Goal: Task Accomplishment & Management: Use online tool/utility

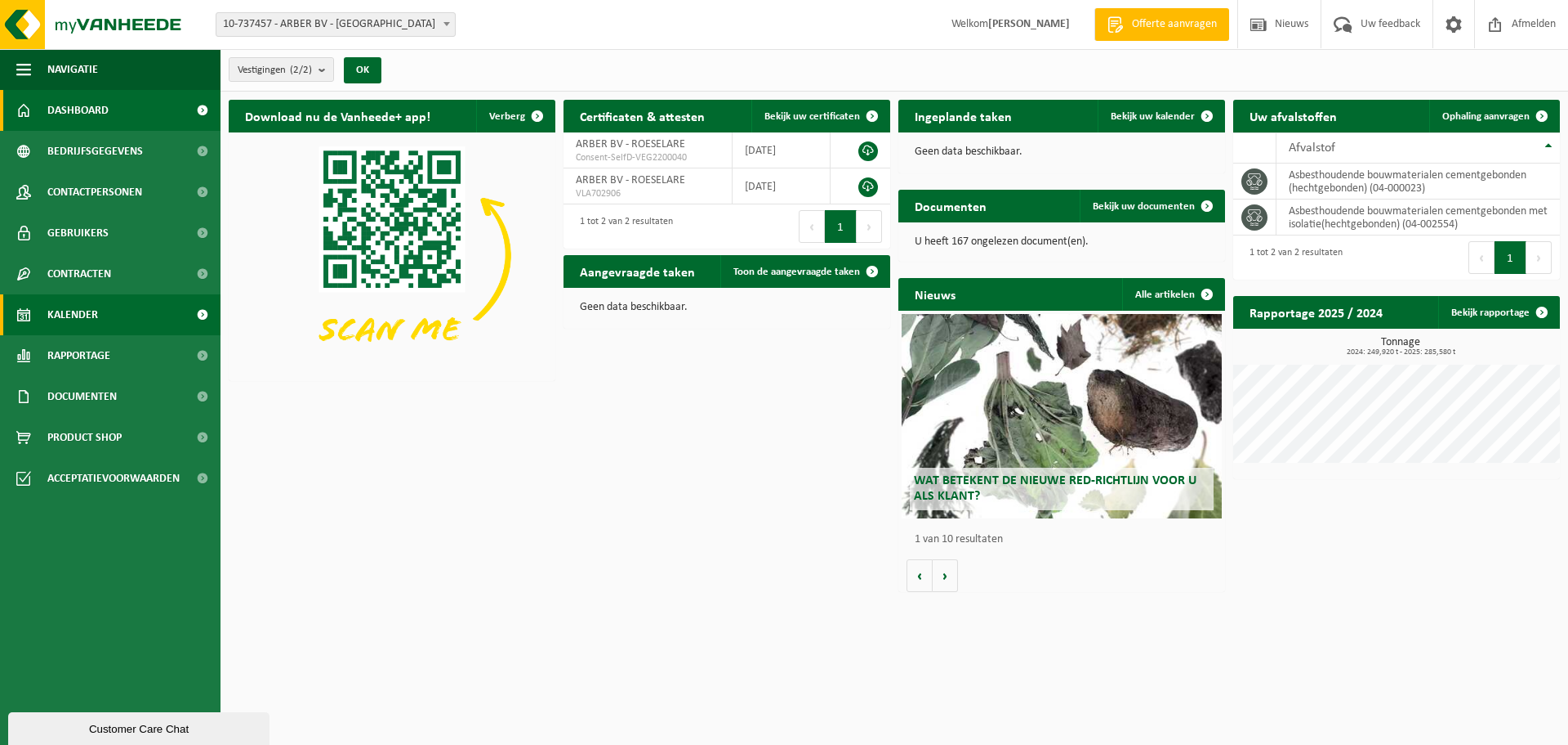
click at [144, 321] on link "Kalender" at bounding box center [110, 314] width 221 height 40
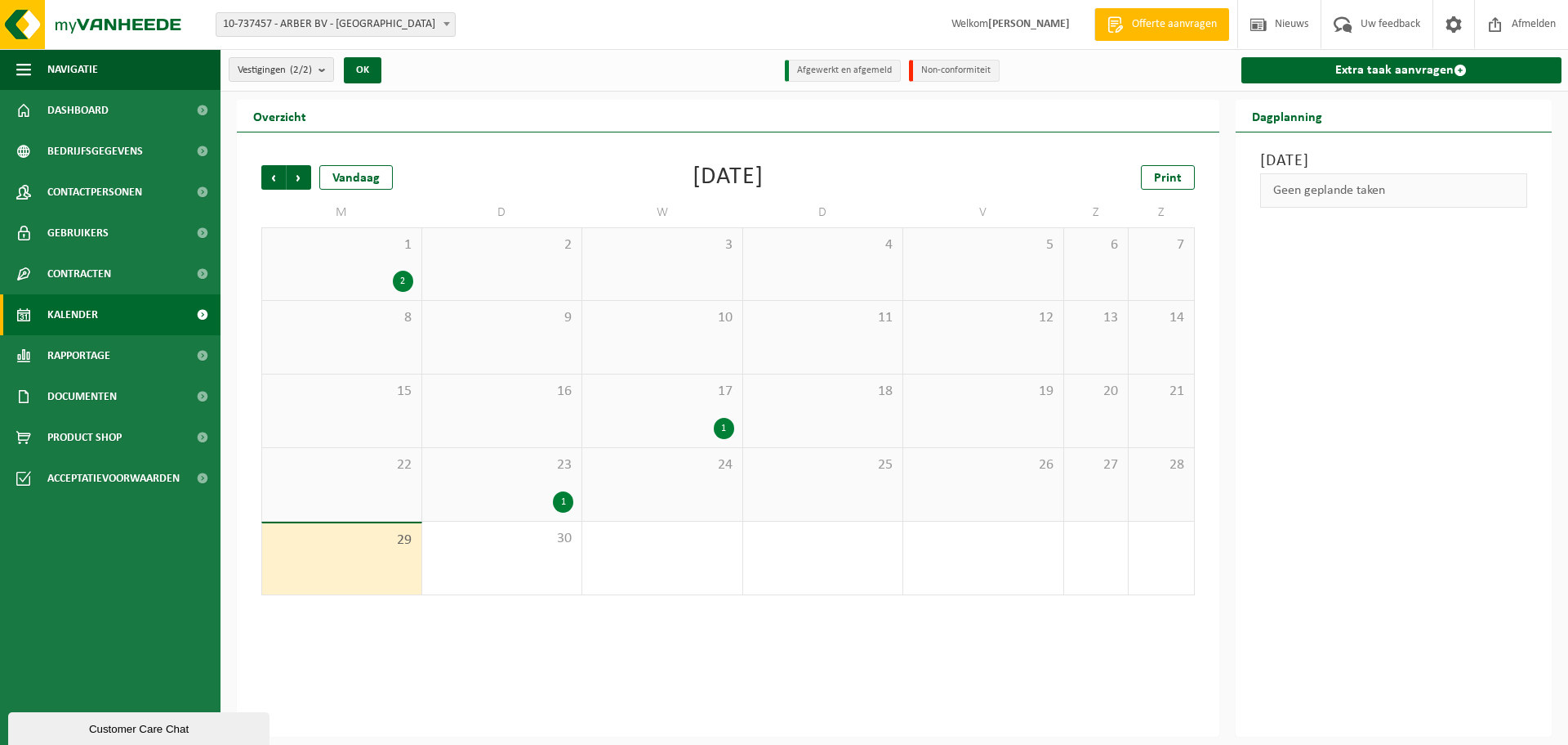
click at [309, 552] on div "29" at bounding box center [341, 559] width 159 height 71
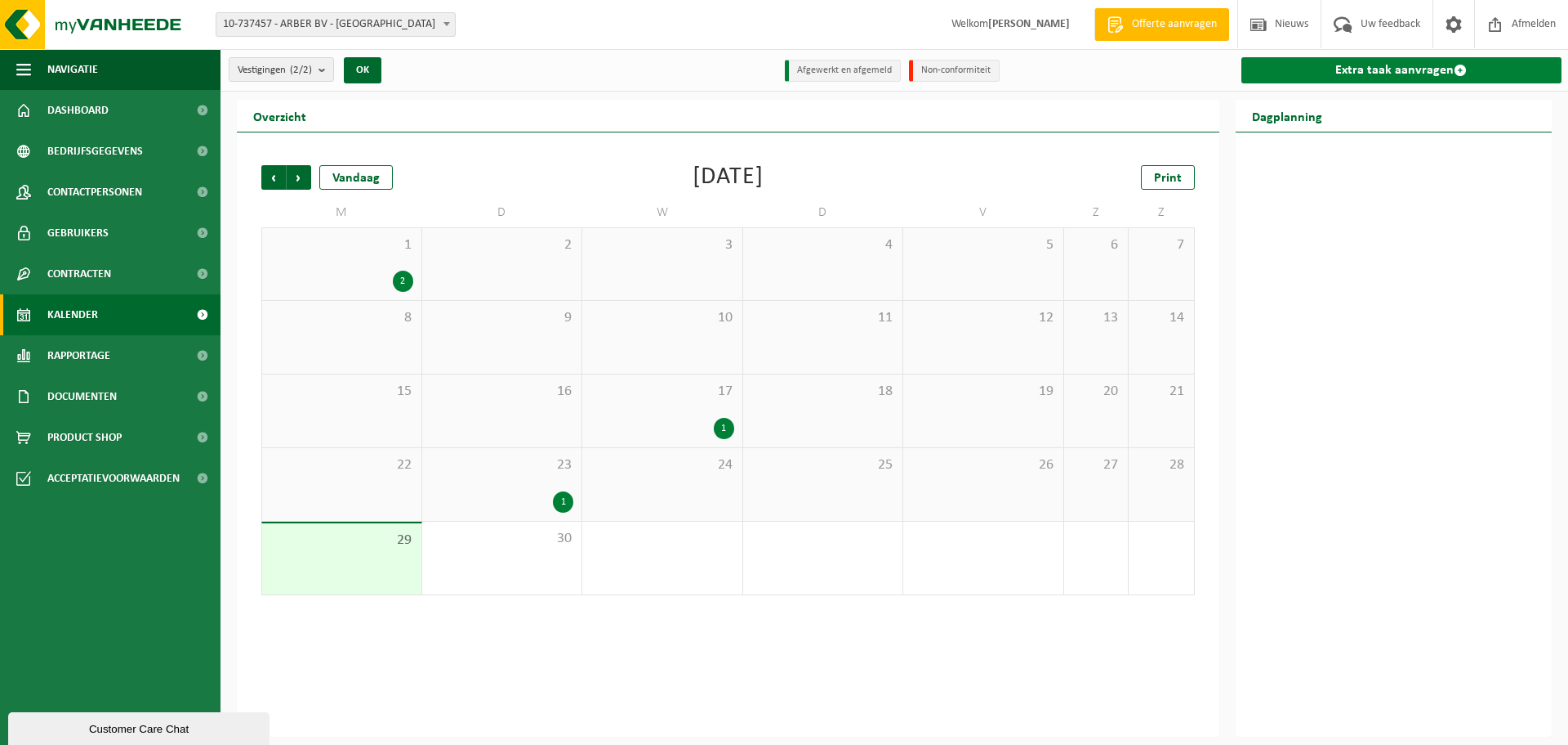
click at [1449, 74] on link "Extra taak aanvragen" at bounding box center [1402, 71] width 321 height 26
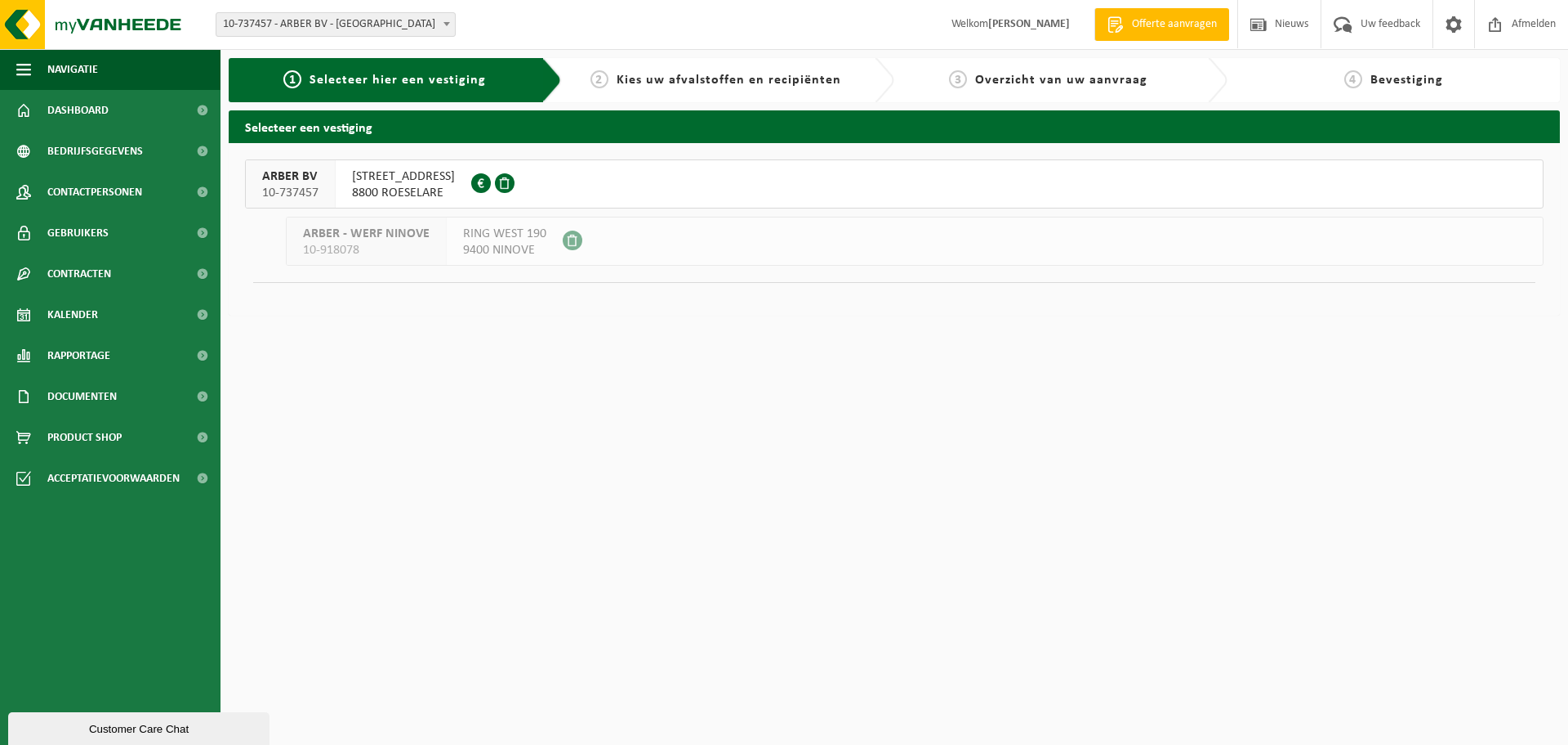
click at [427, 184] on span "8800 ROESELARE" at bounding box center [402, 192] width 102 height 16
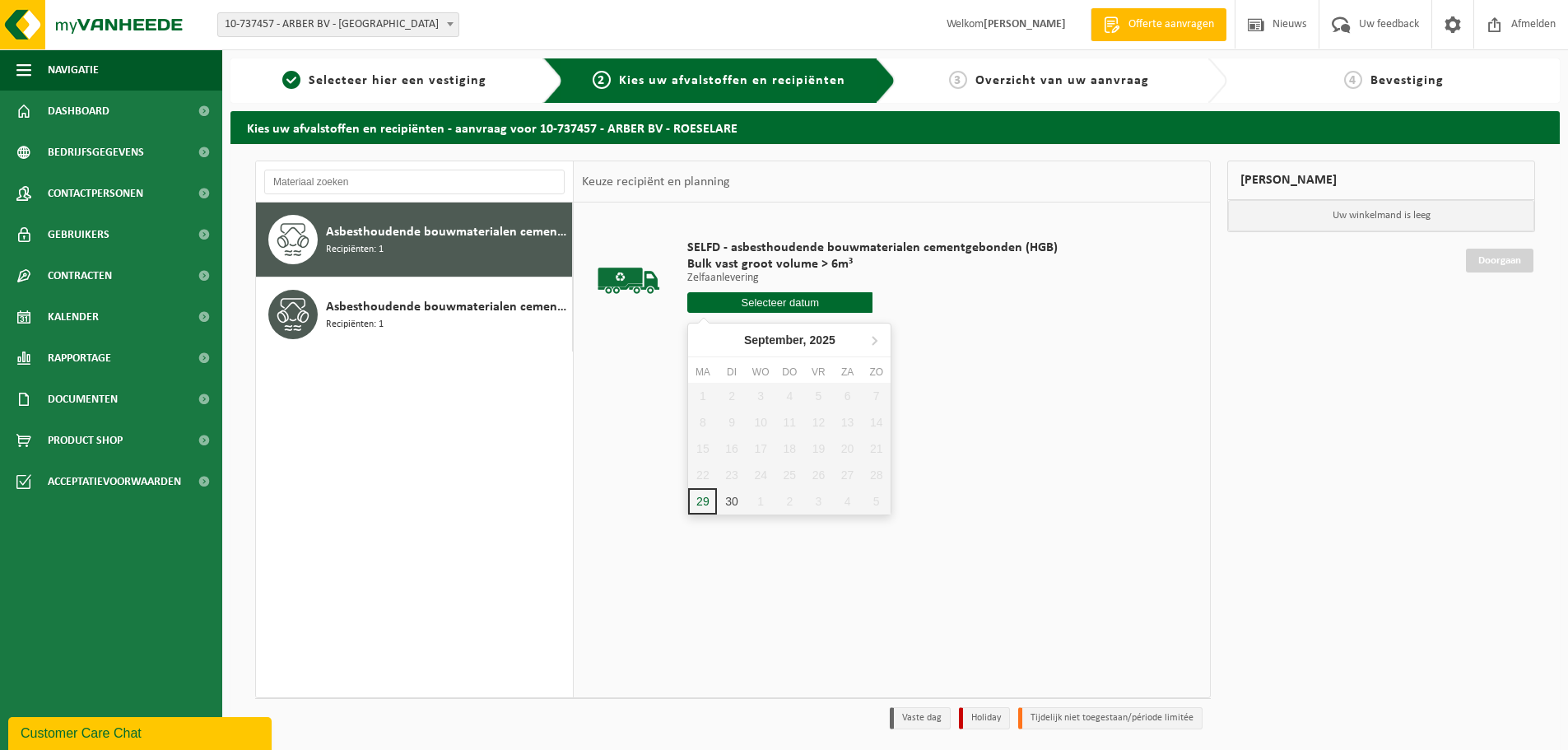
click at [784, 308] on input "text" at bounding box center [780, 302] width 185 height 21
click at [698, 510] on div "29" at bounding box center [702, 501] width 28 height 27
type input "Van 2025-09-29"
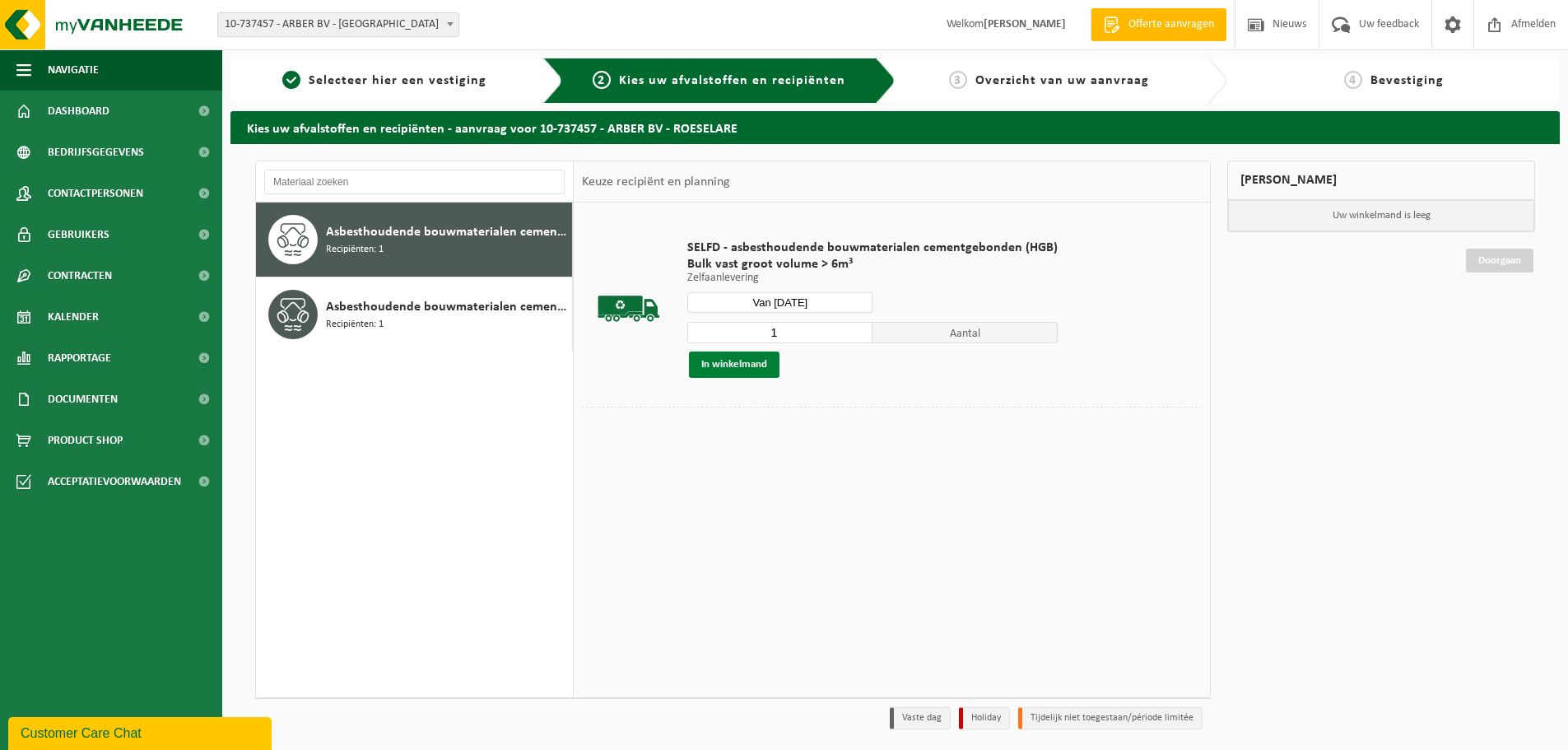
click at [760, 371] on button "In winkelmand" at bounding box center [734, 365] width 91 height 27
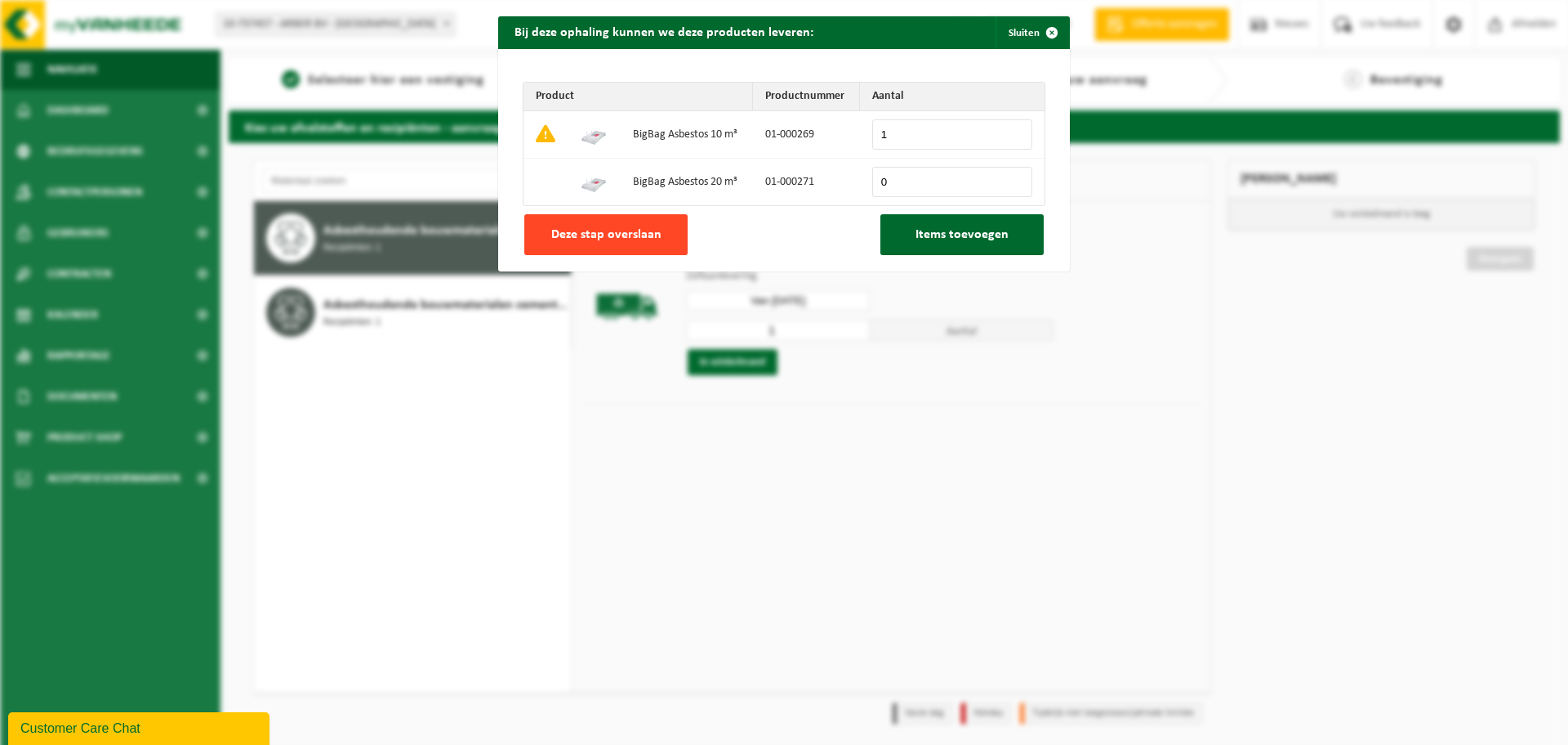
click at [657, 240] on button "Deze stap overslaan" at bounding box center [606, 234] width 164 height 40
type input "0"
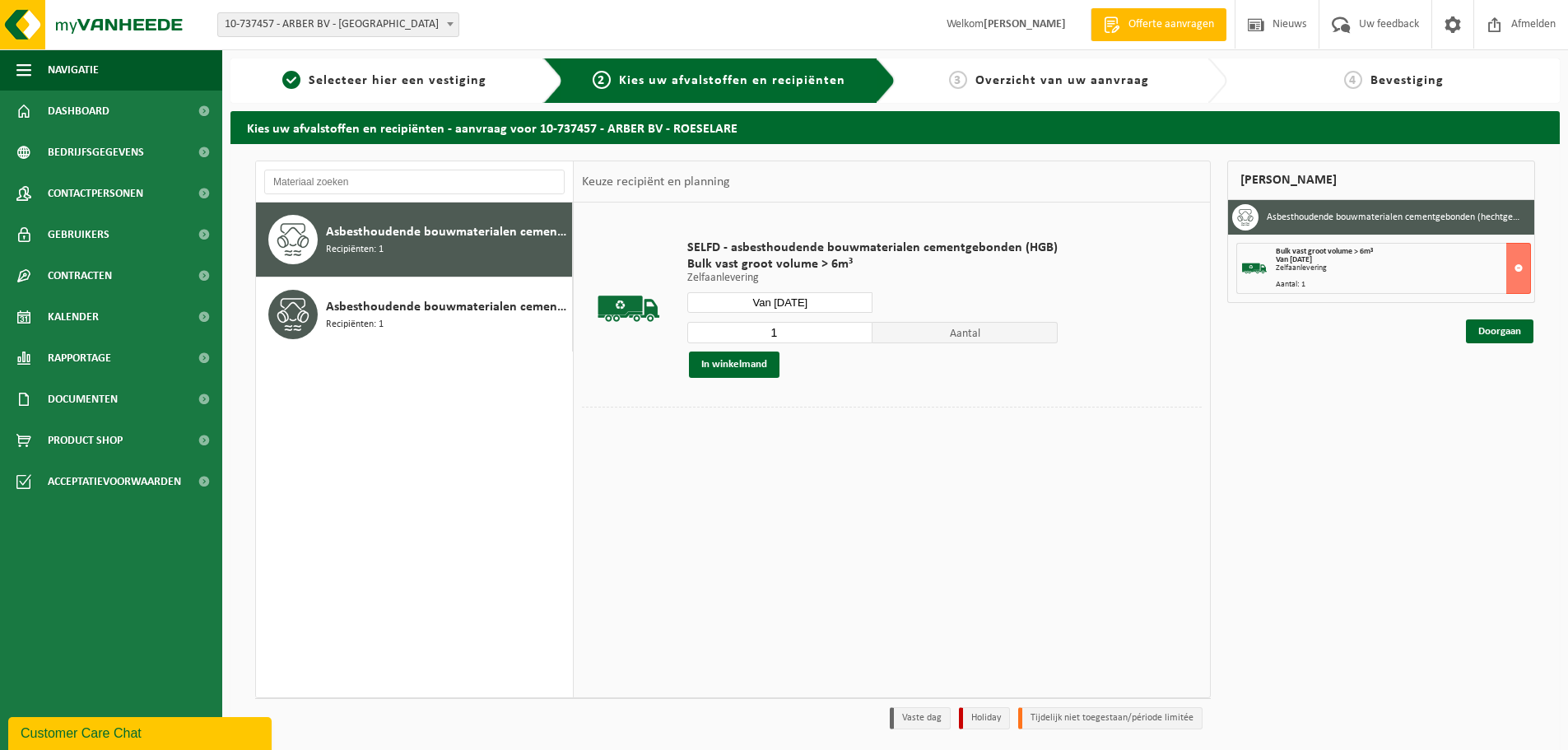
click at [1500, 317] on div "Doorgaan" at bounding box center [1380, 311] width 308 height 16
click at [1500, 328] on link "Doorgaan" at bounding box center [1499, 330] width 67 height 24
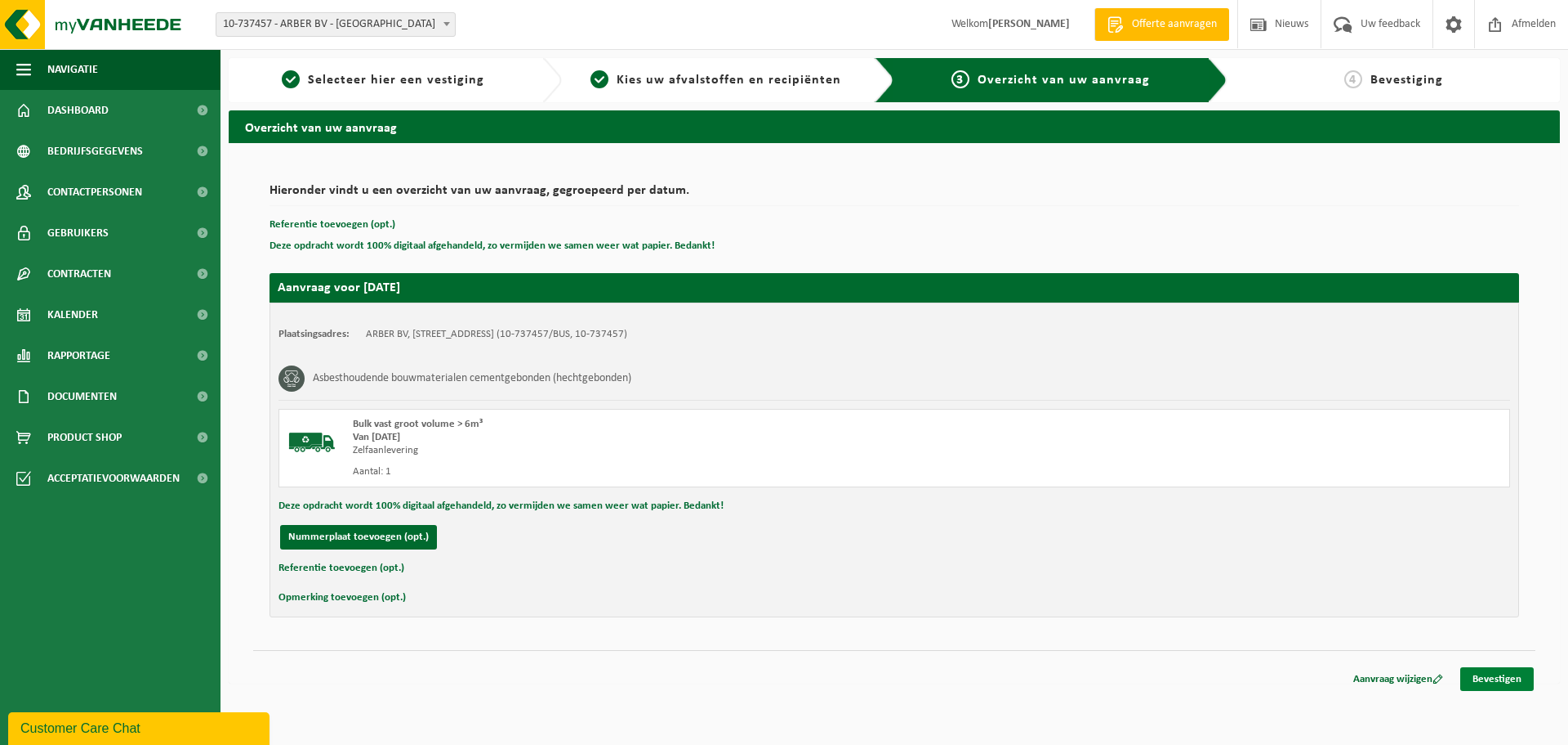
click at [1531, 679] on link "Bevestigen" at bounding box center [1497, 678] width 73 height 24
